Goal: Navigation & Orientation: Find specific page/section

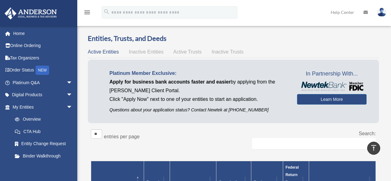
scroll to position [110, 0]
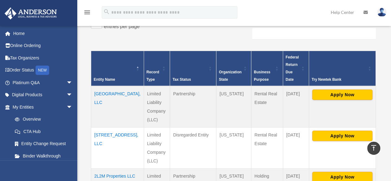
click at [109, 86] on td "[GEOGRAPHIC_DATA], LLC" at bounding box center [117, 106] width 53 height 41
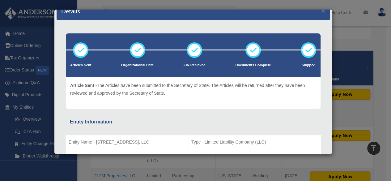
scroll to position [0, 0]
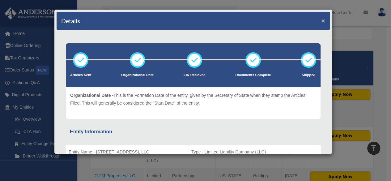
click at [321, 19] on button "×" at bounding box center [323, 20] width 4 height 6
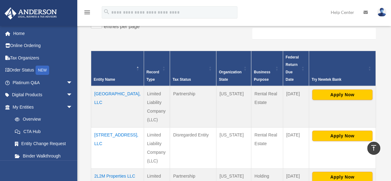
click at [177, 103] on td "Partnership" at bounding box center [193, 106] width 46 height 41
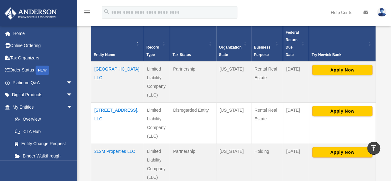
scroll to position [135, 0]
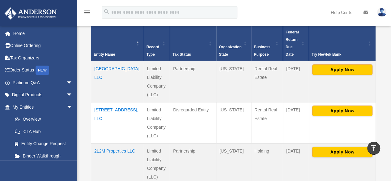
click at [105, 102] on td "[STREET_ADDRESS], LLC" at bounding box center [117, 122] width 53 height 41
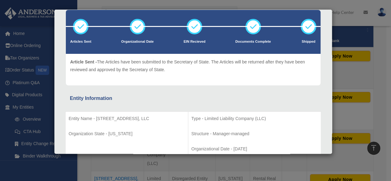
scroll to position [0, 0]
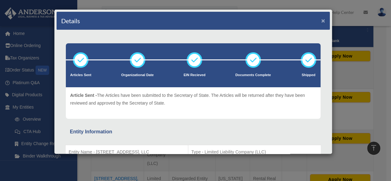
click at [321, 20] on button "×" at bounding box center [323, 20] width 4 height 6
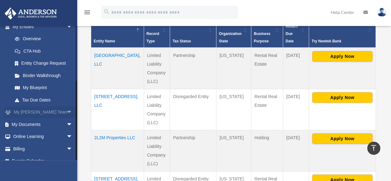
scroll to position [88, 0]
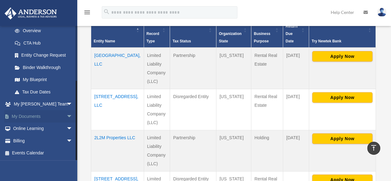
click at [34, 112] on link "My Documents arrow_drop_down" at bounding box center [42, 116] width 77 height 12
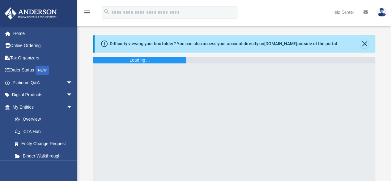
click at [354, 47] on div "Difficulty viewing your box folder? You can also access your account directly o…" at bounding box center [234, 43] width 281 height 17
